Goal: Task Accomplishment & Management: Use online tool/utility

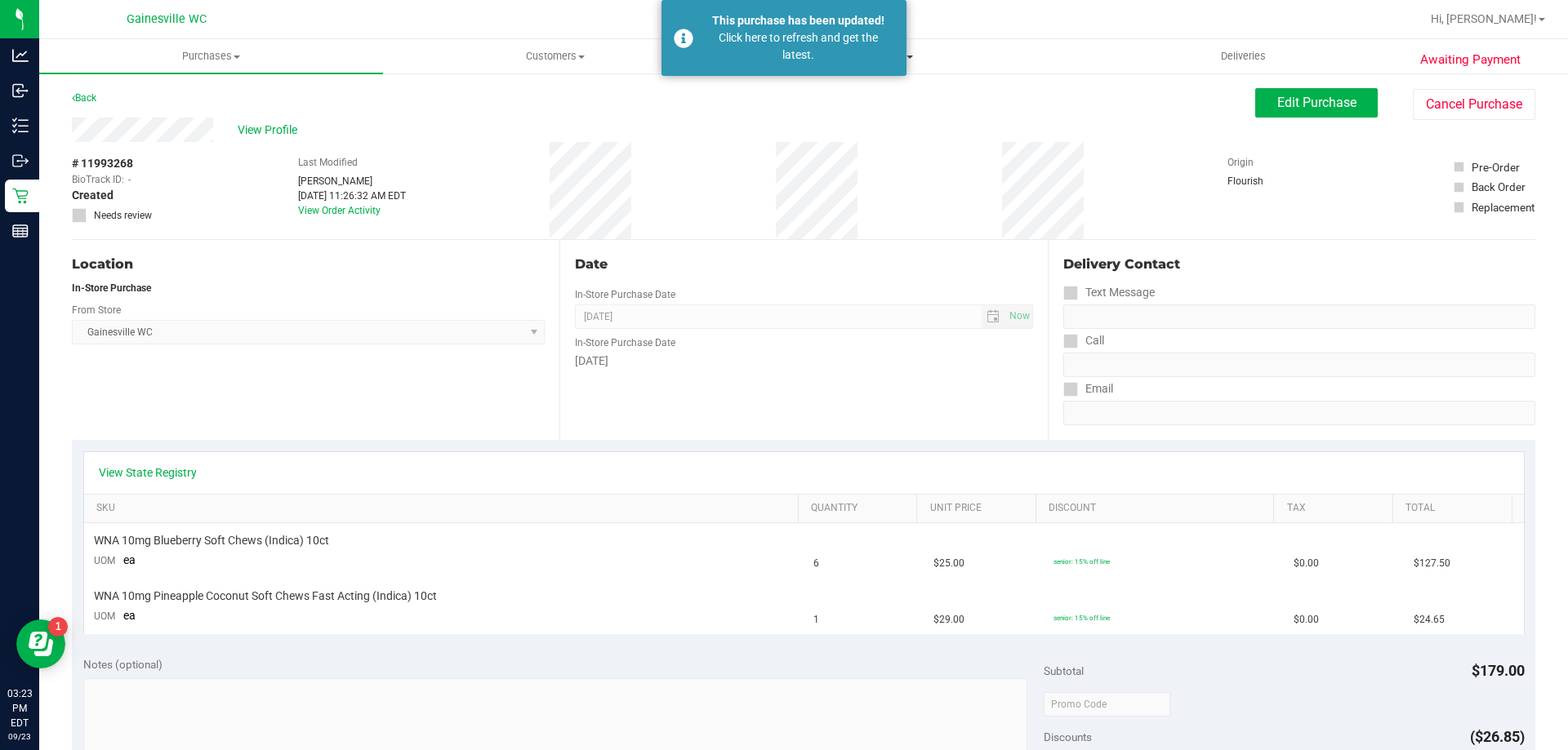
click at [977, 47] on uib-tab-heading "Tills Manage tills Reconcile e-payments" at bounding box center [898, 56] width 342 height 32
click at [841, 104] on li "Manage tills" at bounding box center [898, 98] width 344 height 20
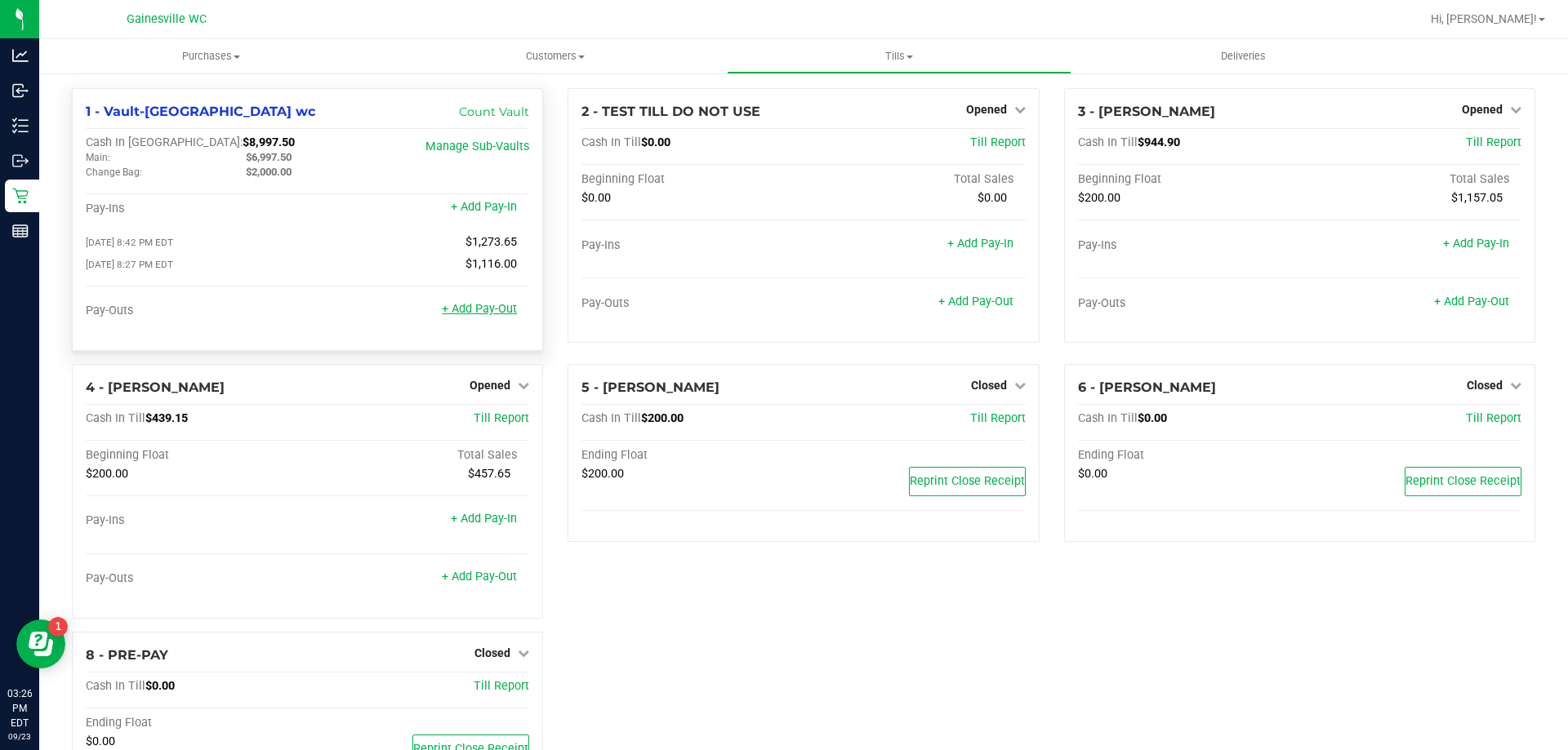
click at [459, 316] on link "+ Add Pay-Out" at bounding box center [479, 309] width 75 height 14
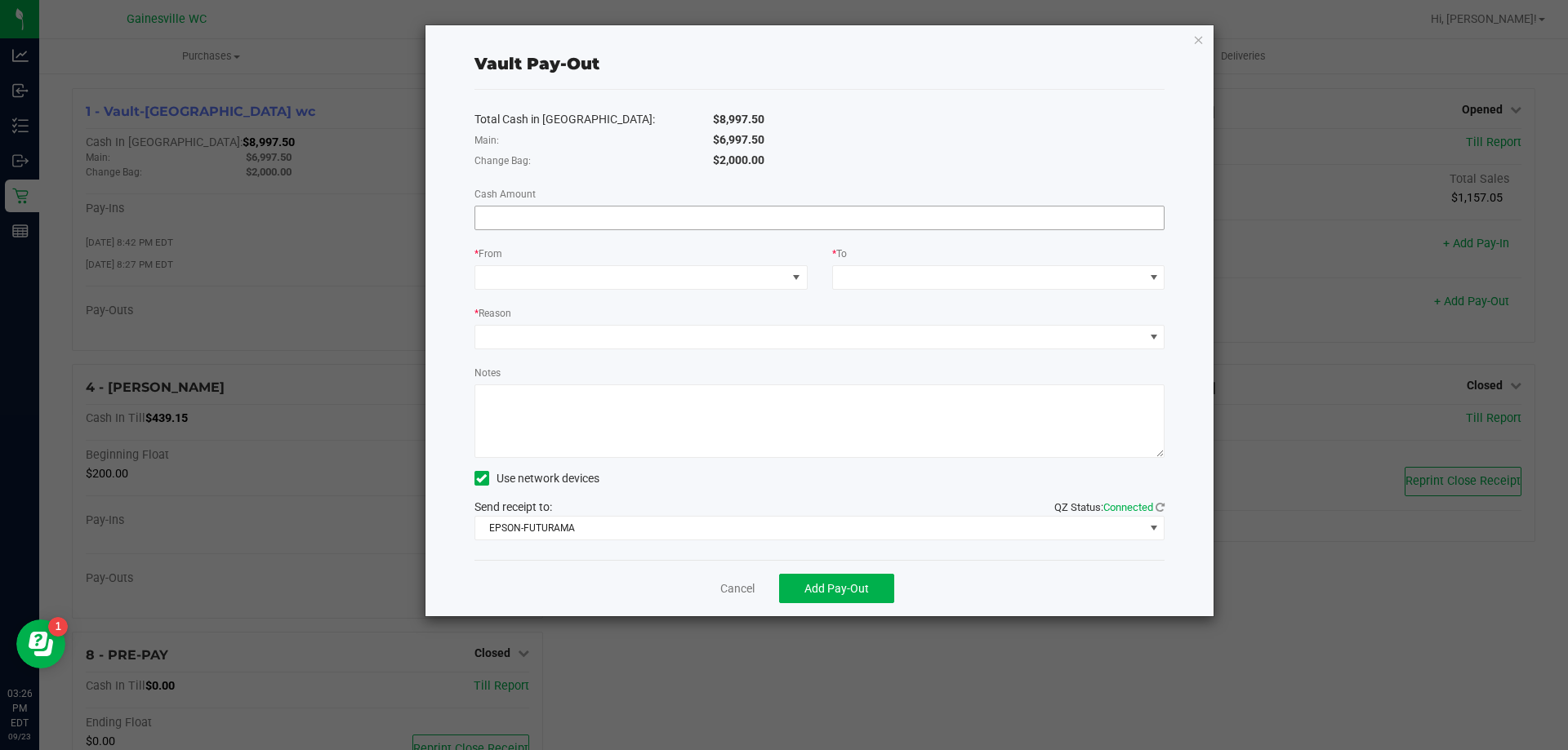
click at [839, 218] on input at bounding box center [820, 218] width 689 height 23
type input "$6,997.50"
click at [554, 271] on span at bounding box center [631, 278] width 311 height 23
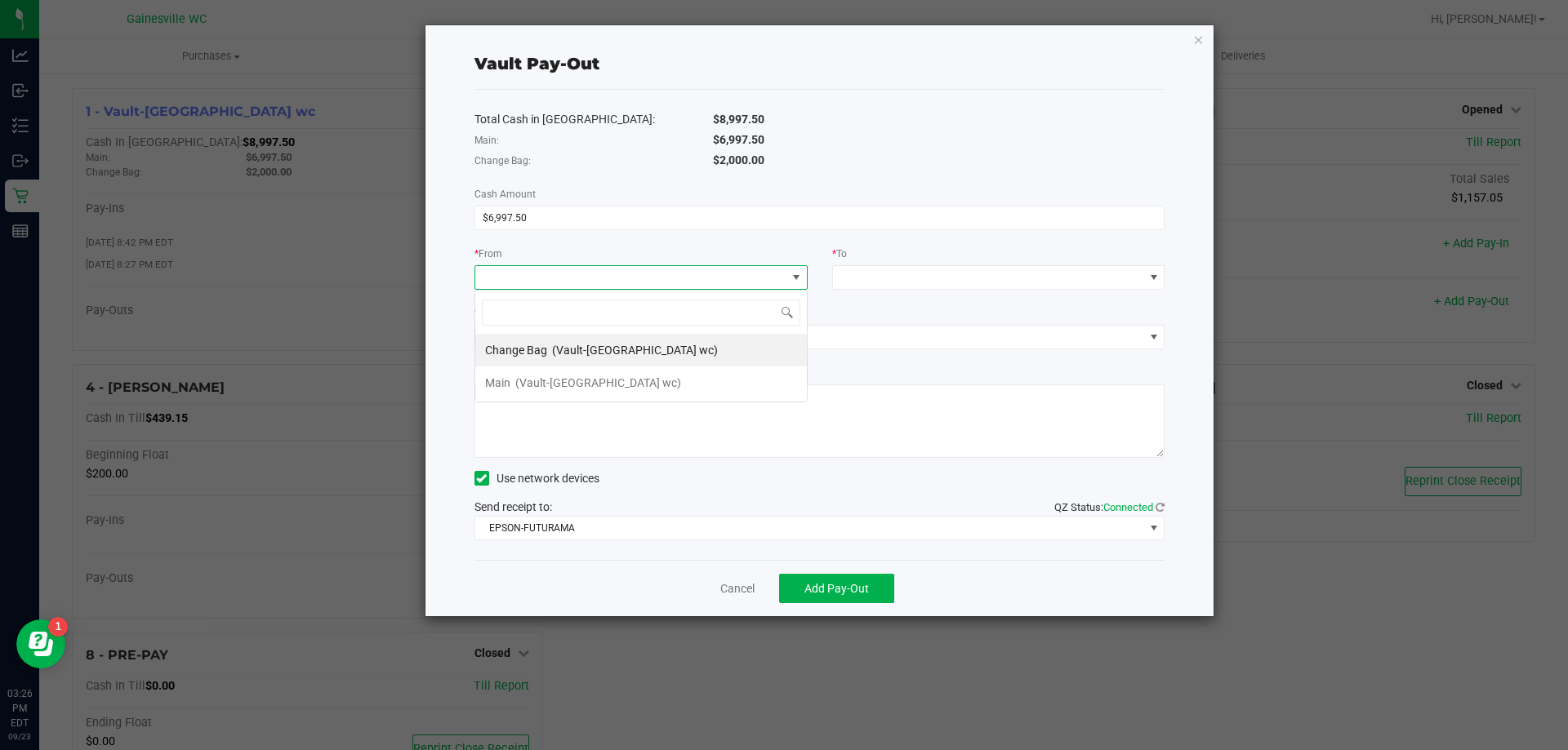
scroll to position [25, 333]
drag, startPoint x: 523, startPoint y: 382, endPoint x: 783, endPoint y: 290, distance: 275.8
click at [523, 381] on span "(Vault-[GEOGRAPHIC_DATA] wc)" at bounding box center [598, 383] width 166 height 13
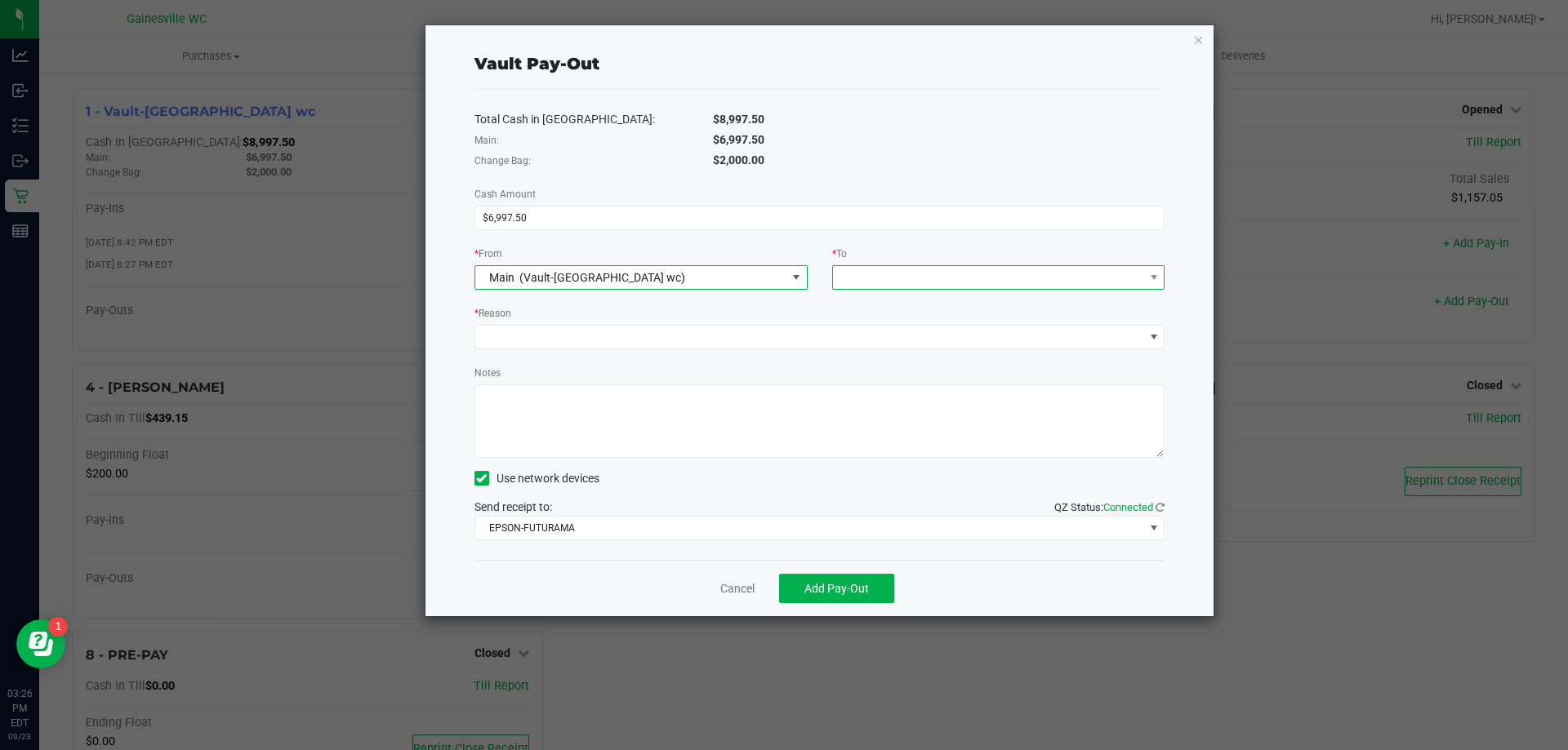
click at [847, 274] on div at bounding box center [845, 277] width 10 height 30
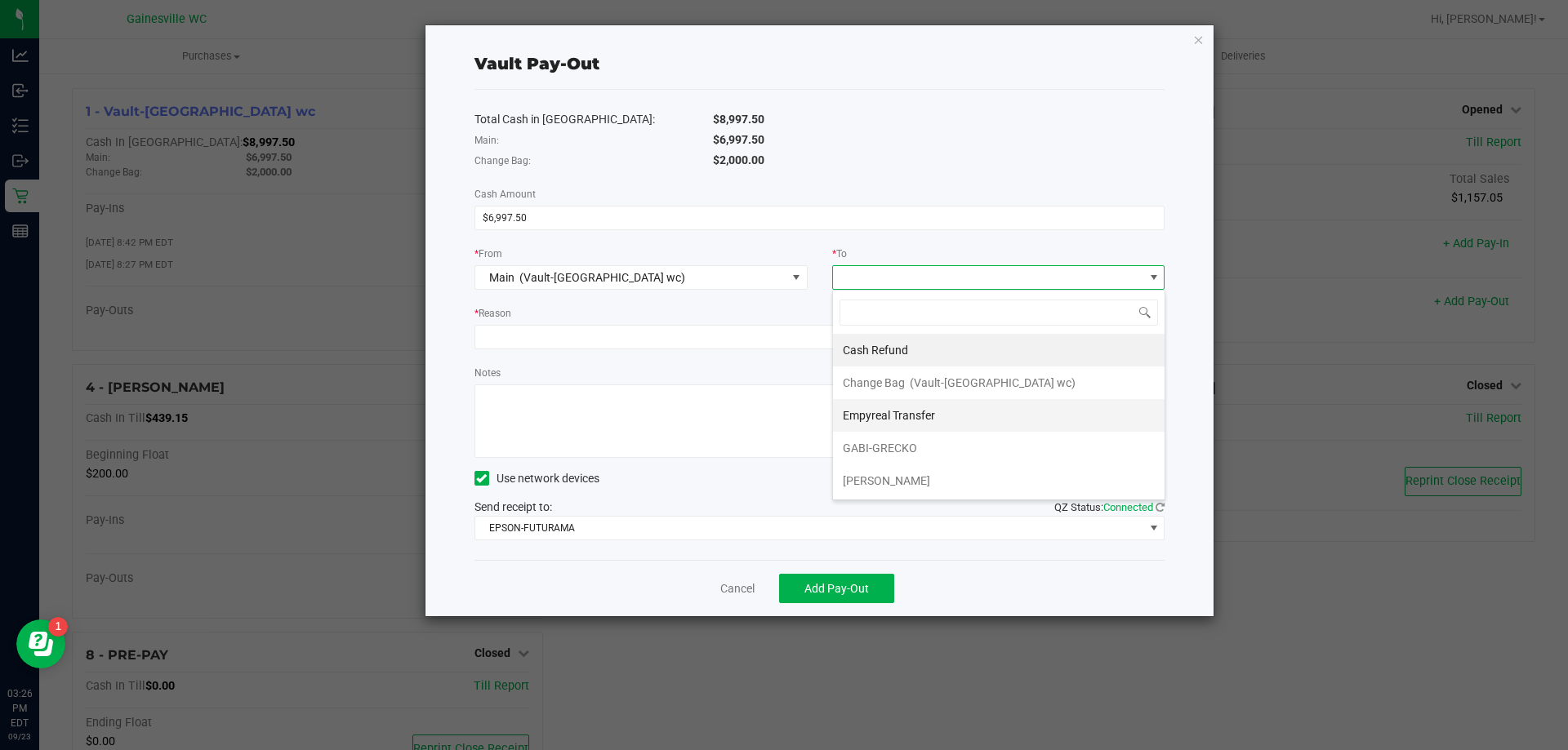
click at [875, 414] on span "Empyreal Transfer" at bounding box center [889, 416] width 93 height 13
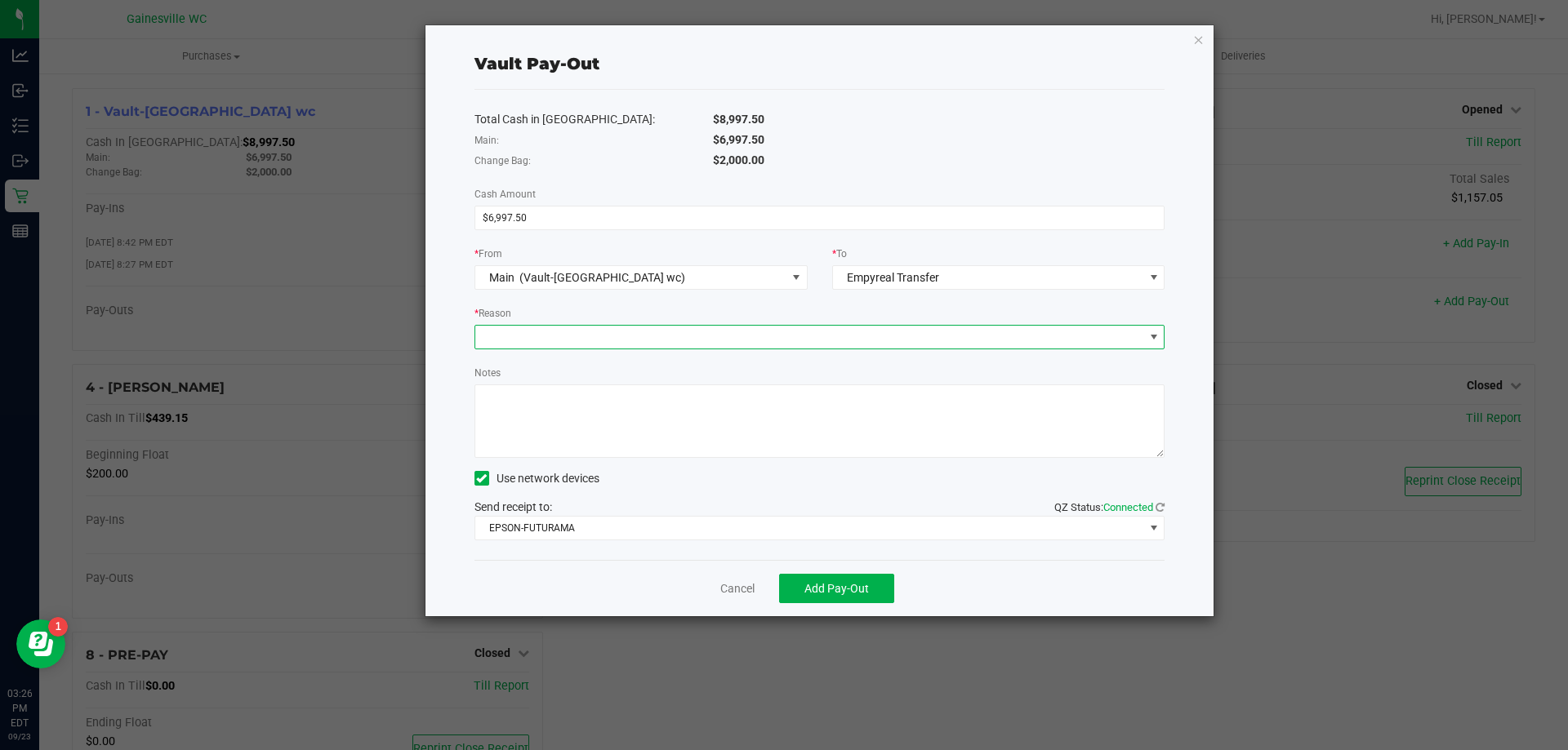
click at [706, 340] on span at bounding box center [809, 337] width 669 height 23
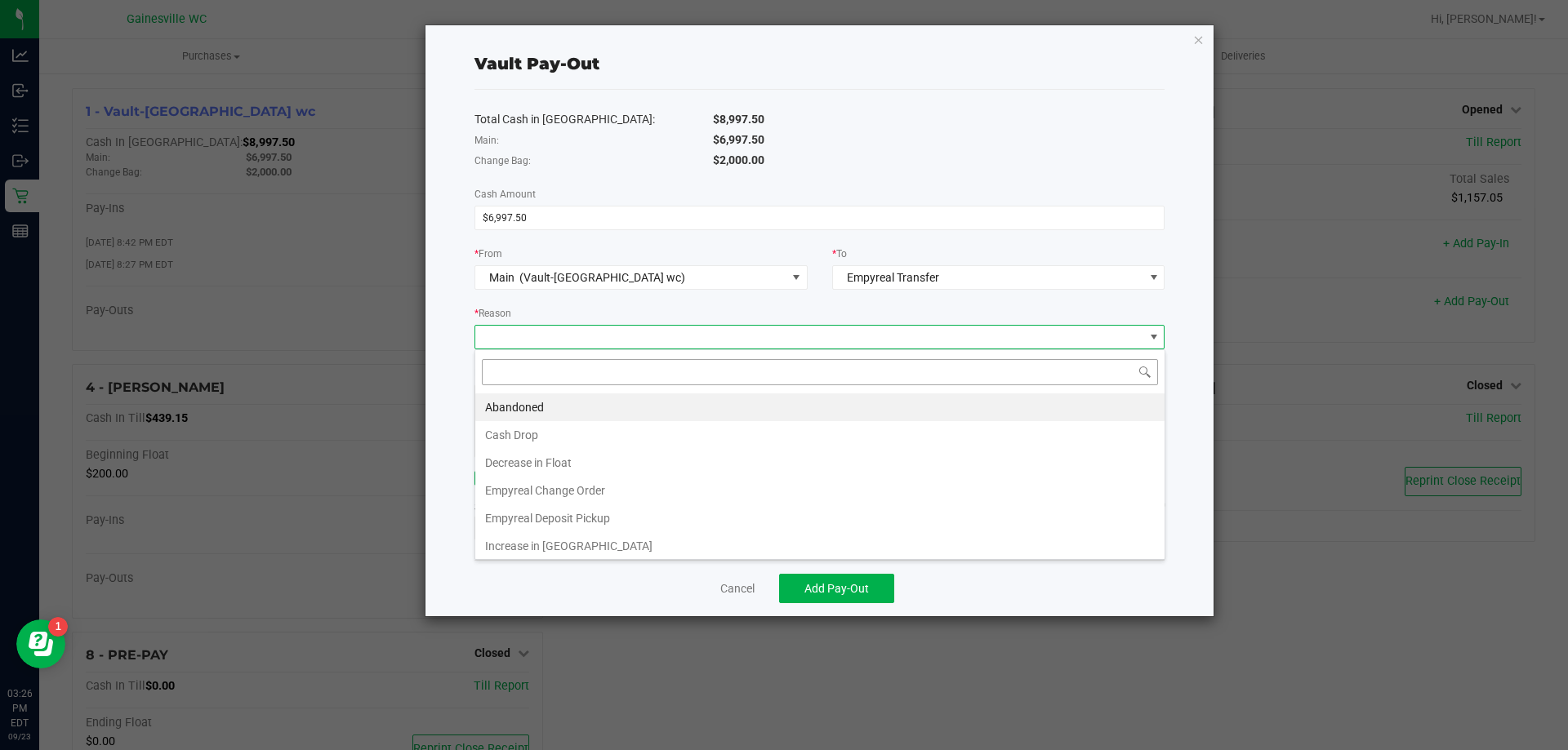
scroll to position [25, 690]
drag, startPoint x: 585, startPoint y: 517, endPoint x: 602, endPoint y: 475, distance: 45.3
click at [586, 517] on li "Empyreal Deposit Pickup" at bounding box center [820, 518] width 689 height 28
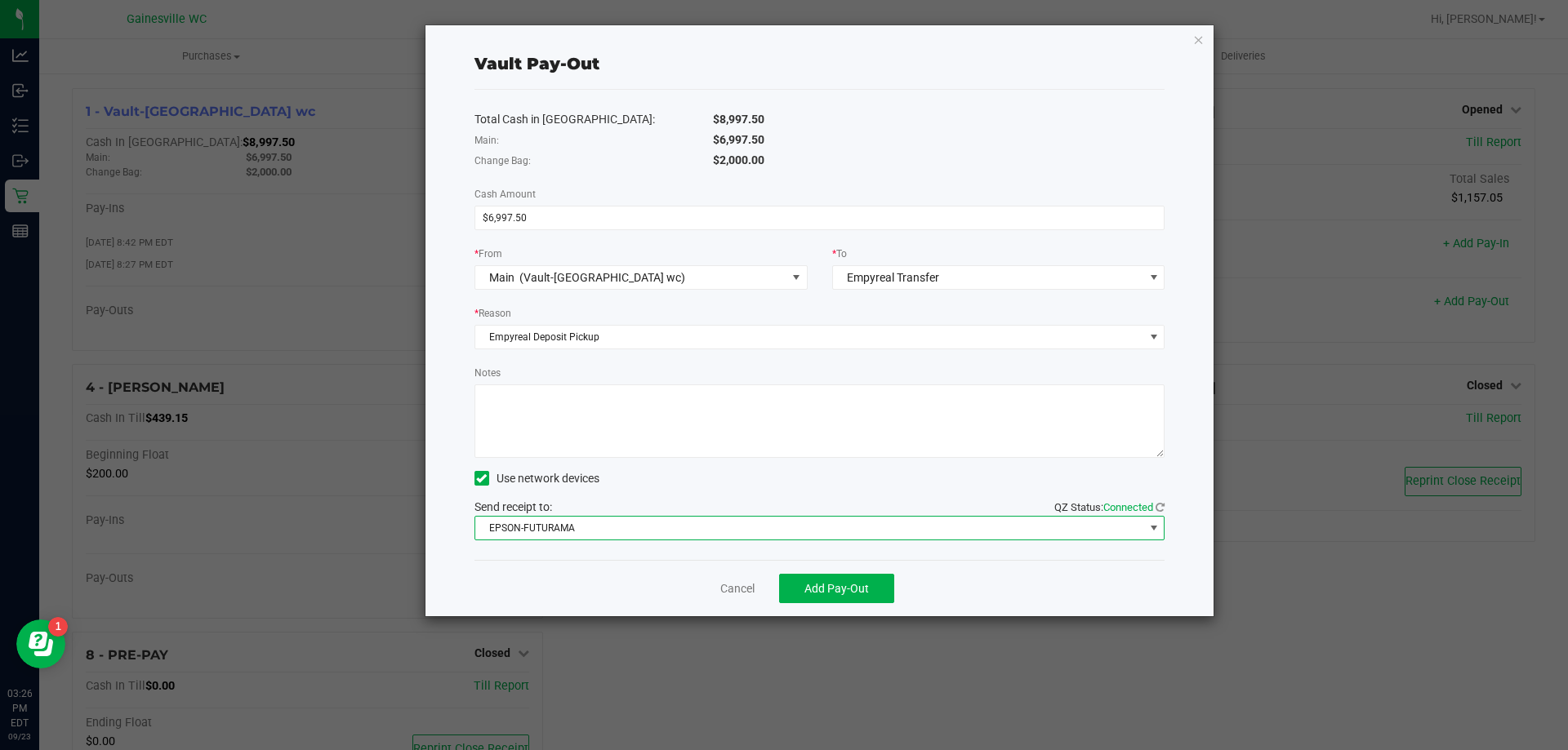
click at [596, 538] on span "EPSON-FUTURAMA" at bounding box center [809, 529] width 669 height 23
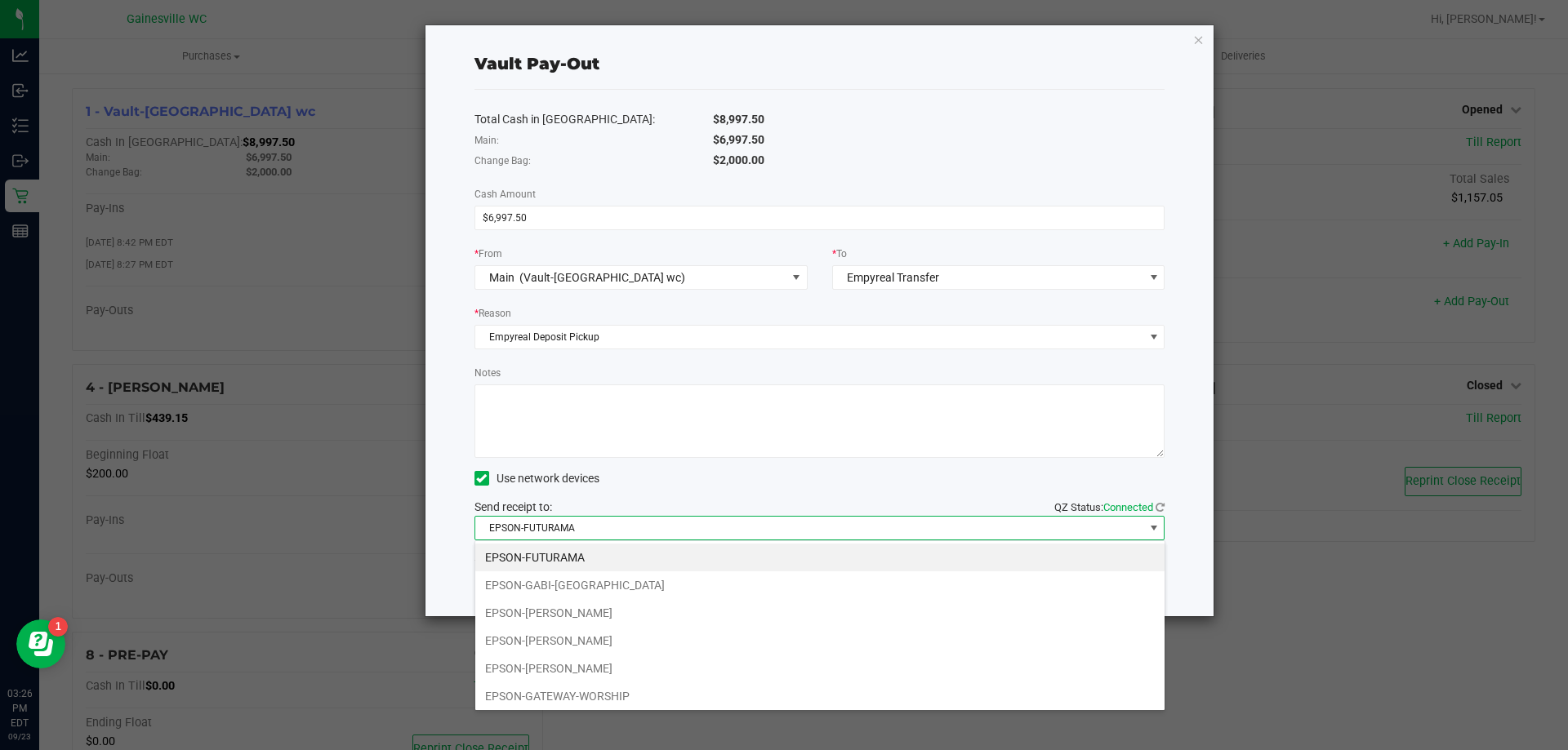
drag, startPoint x: 591, startPoint y: 699, endPoint x: 647, endPoint y: 677, distance: 60.2
click at [595, 698] on li "EPSON-GATEWAY-WORSHIP" at bounding box center [820, 696] width 689 height 28
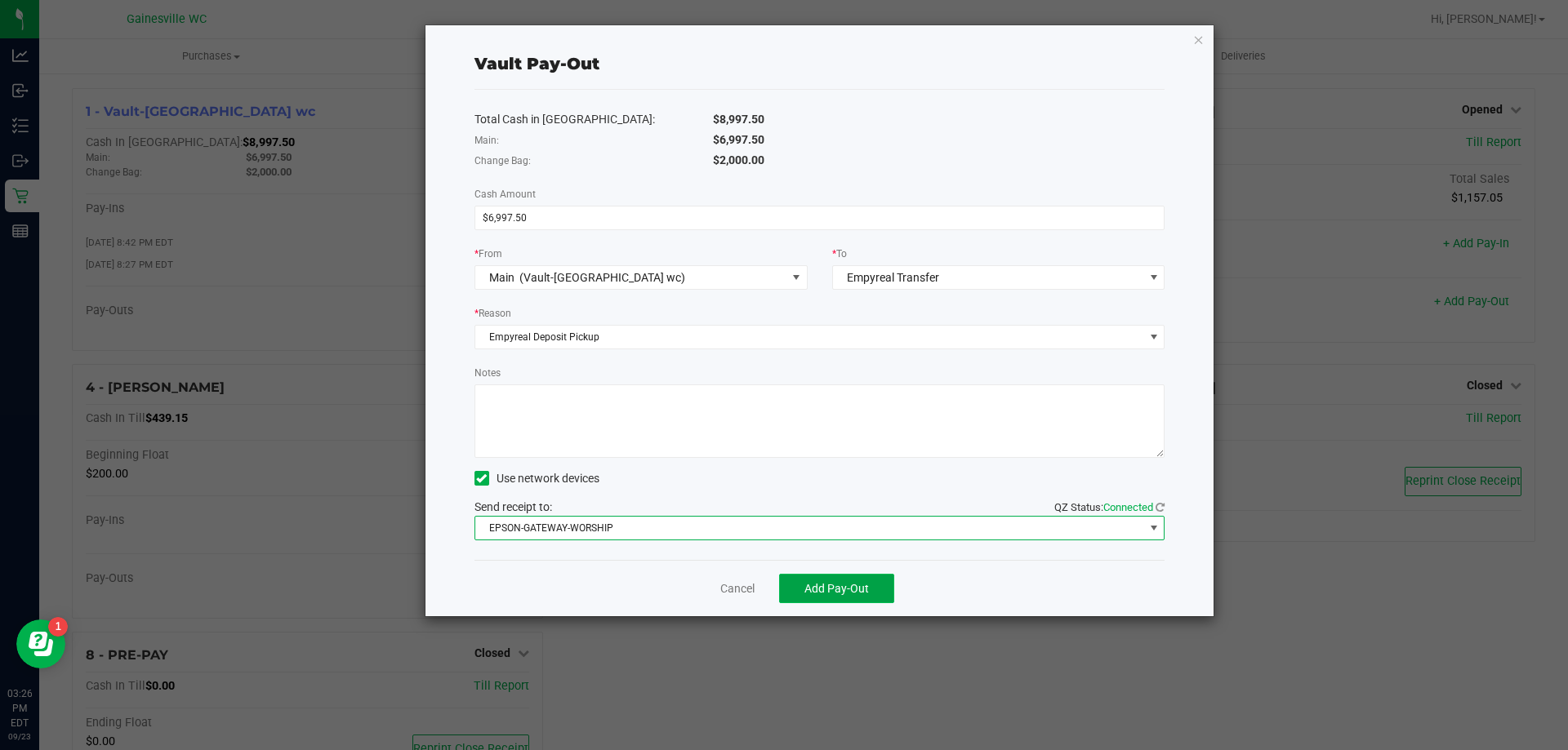
click at [840, 592] on span "Add Pay-Out" at bounding box center [837, 589] width 65 height 13
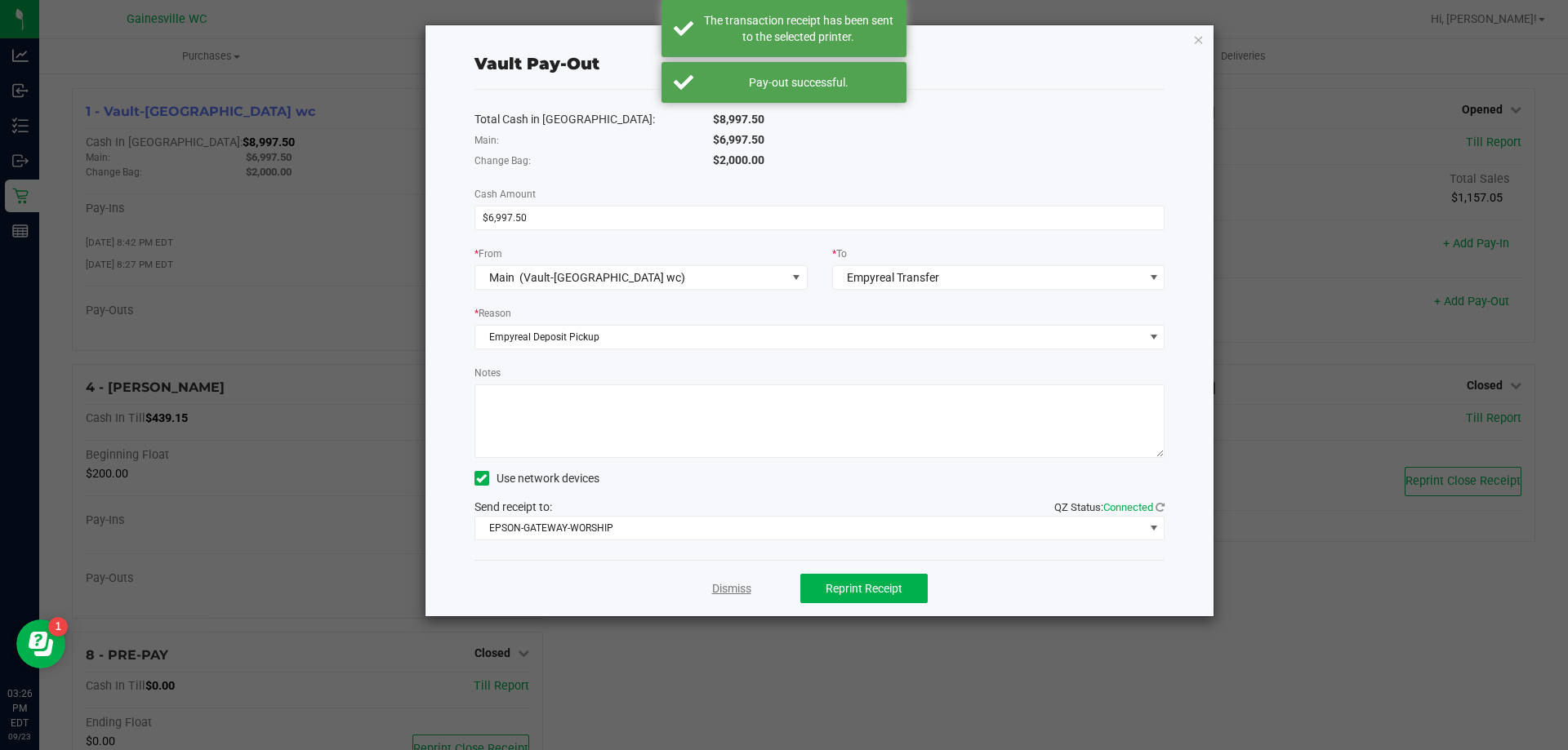
click at [715, 592] on link "Dismiss" at bounding box center [731, 589] width 39 height 17
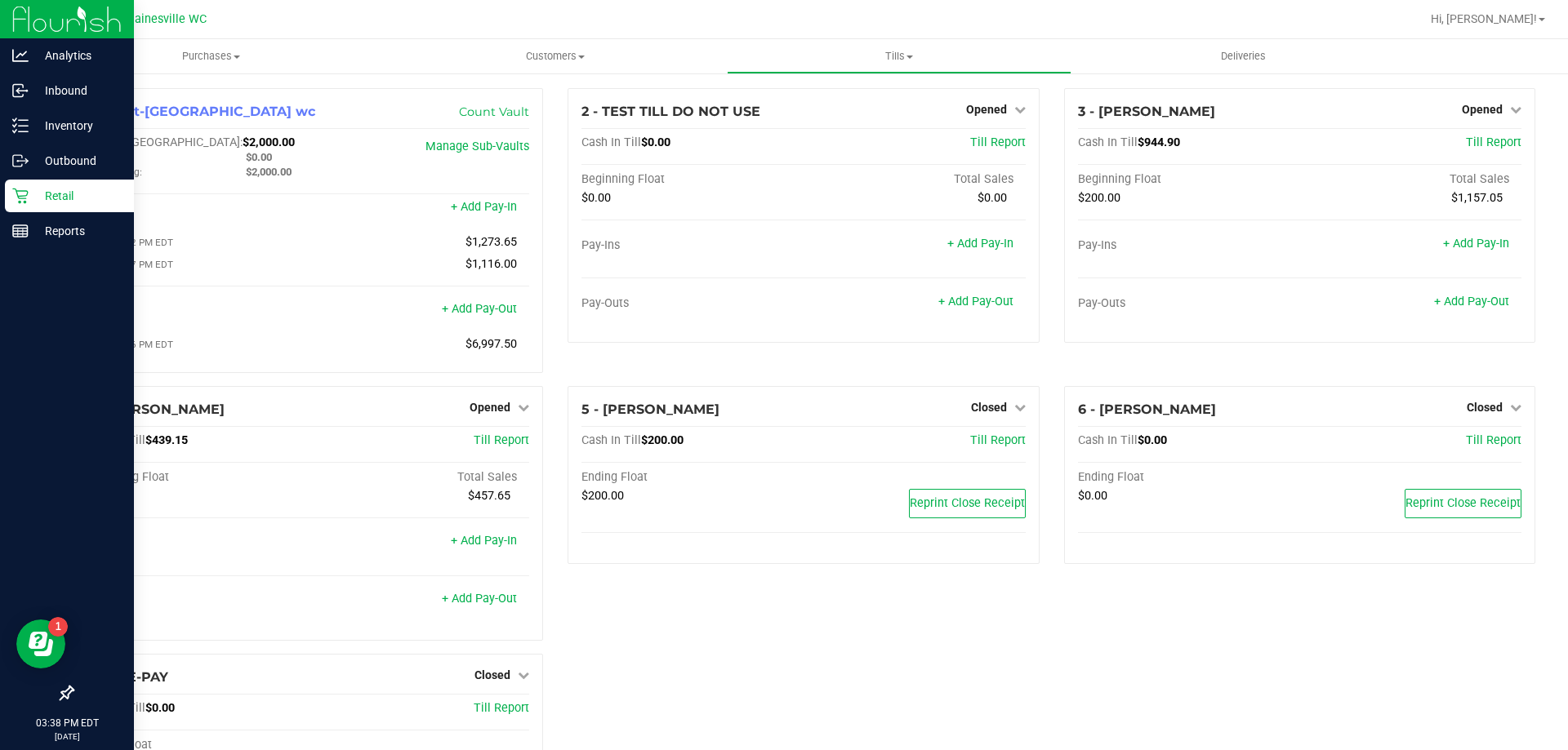
click at [88, 194] on p "Retail" at bounding box center [77, 196] width 98 height 20
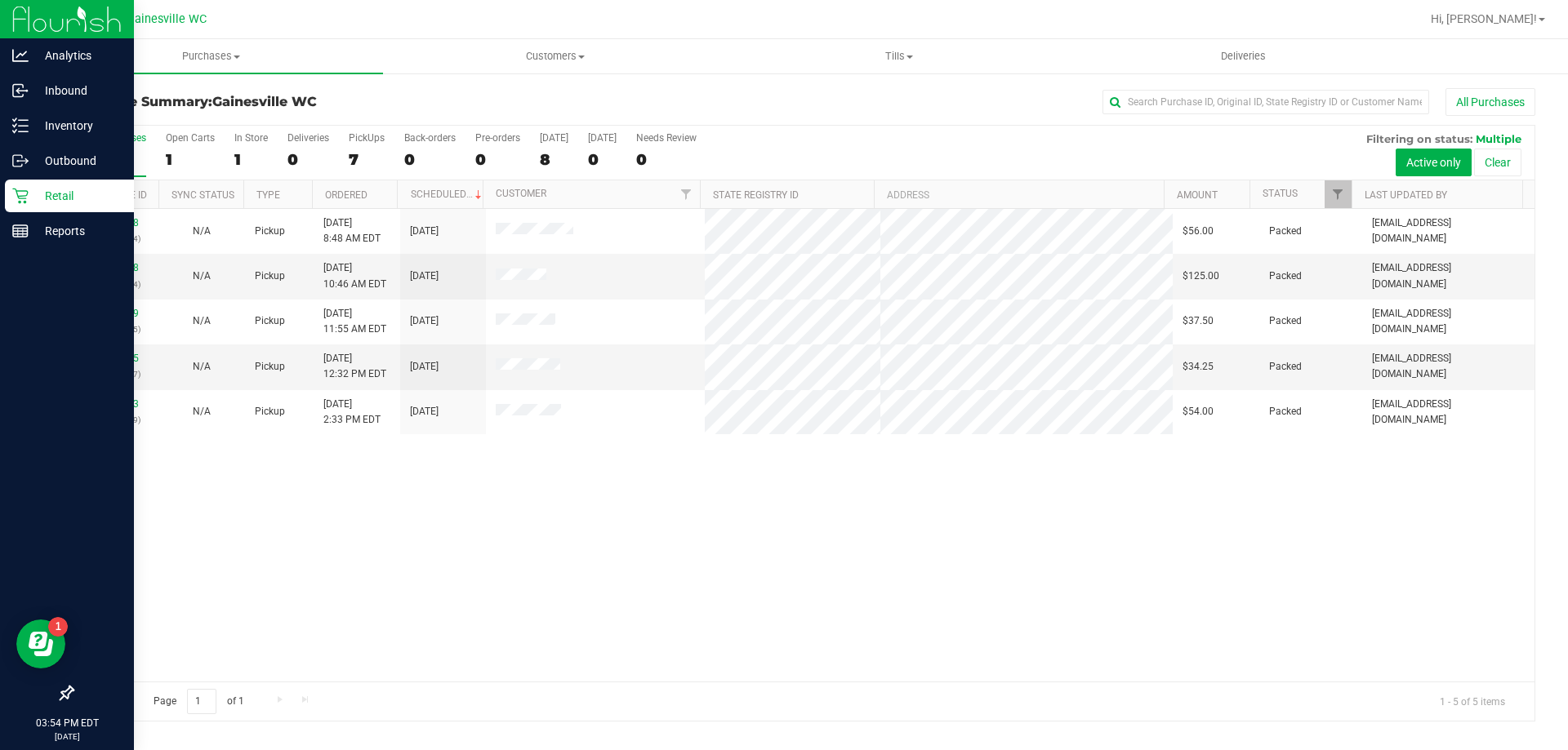
click at [631, 25] on div at bounding box center [856, 18] width 1128 height 31
